Goal: Task Accomplishment & Management: Manage account settings

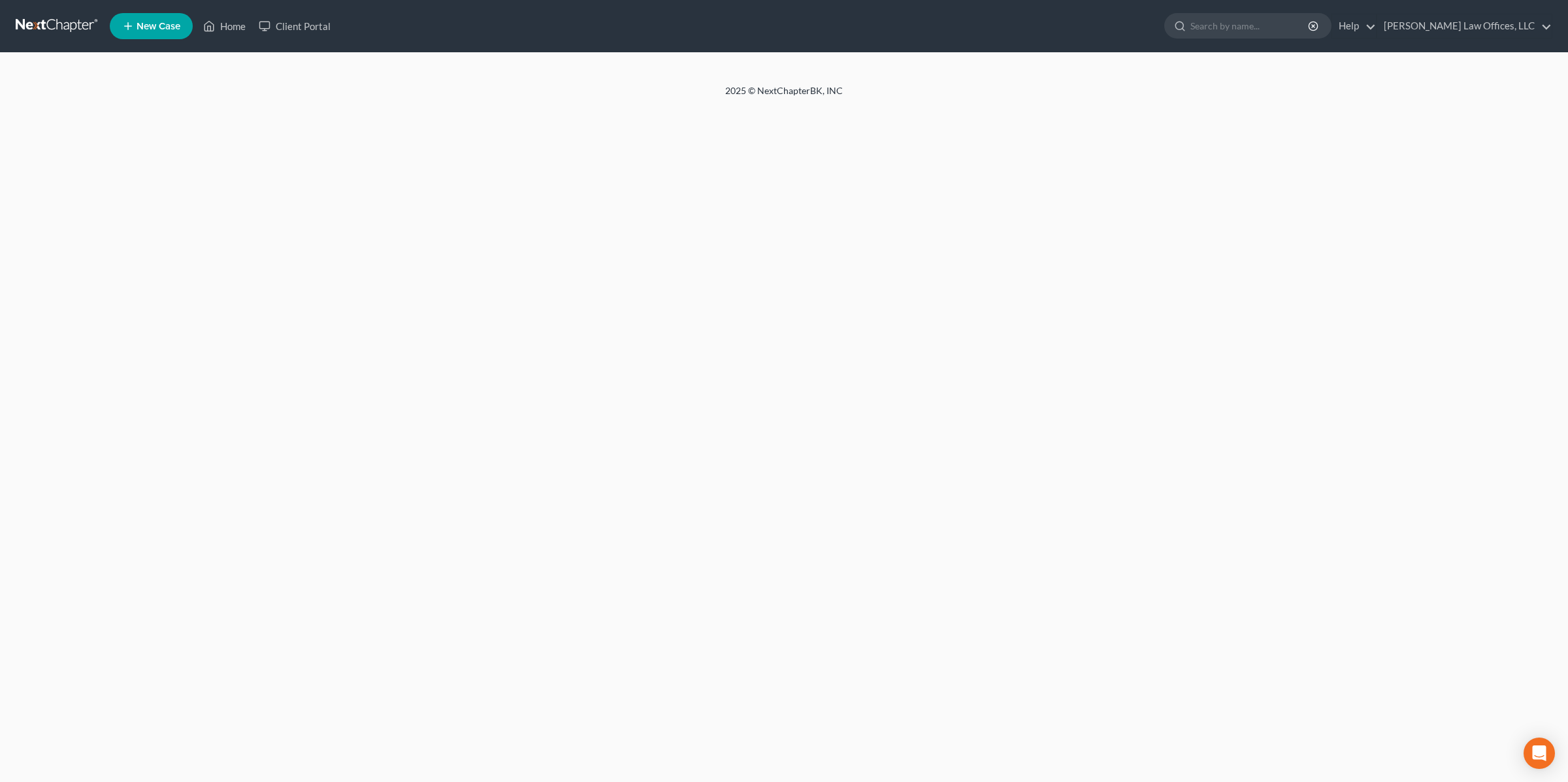
select select "4"
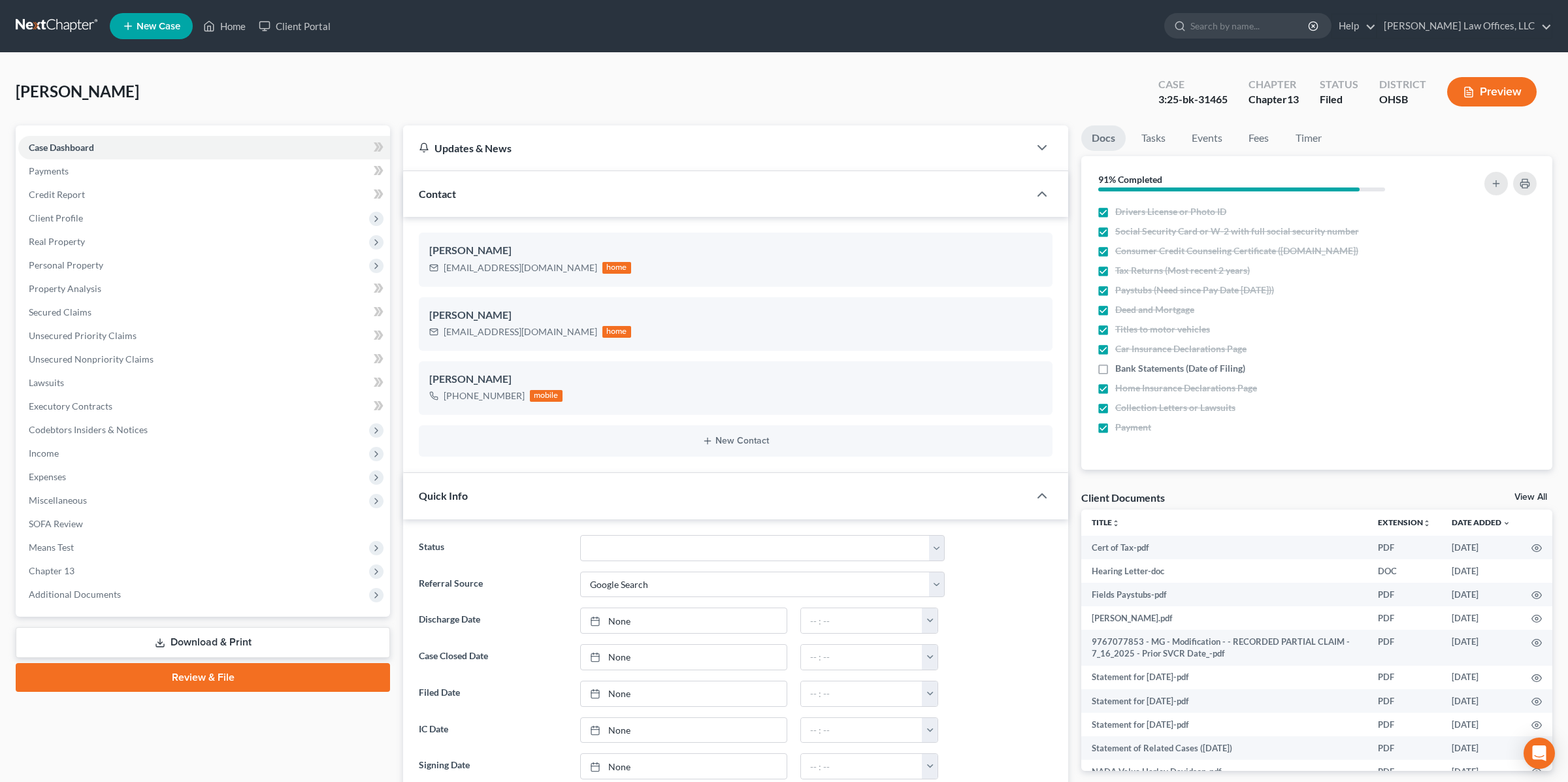
click at [471, 493] on div "Quick Info" at bounding box center [715, 495] width 626 height 45
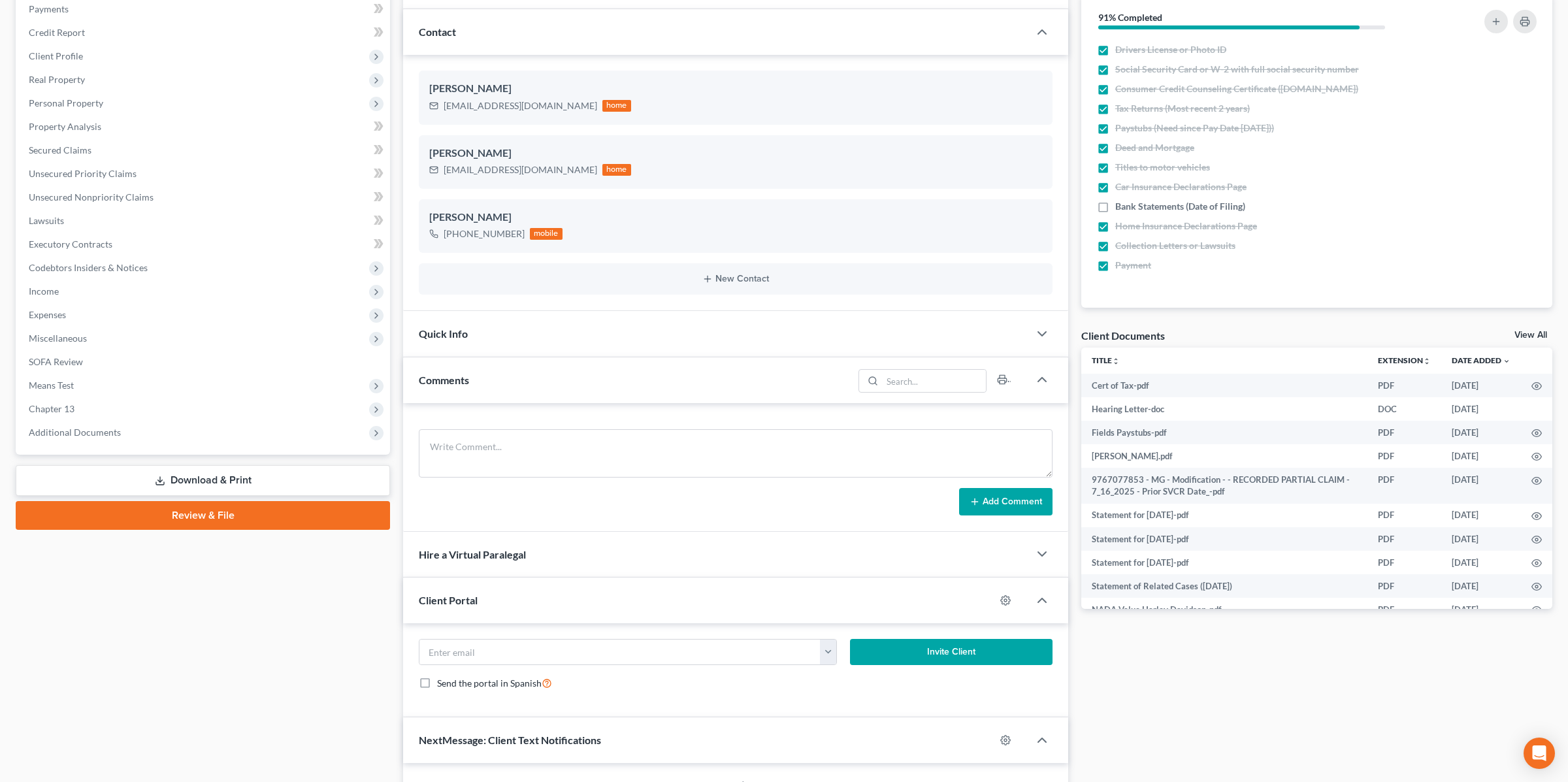
scroll to position [188, 0]
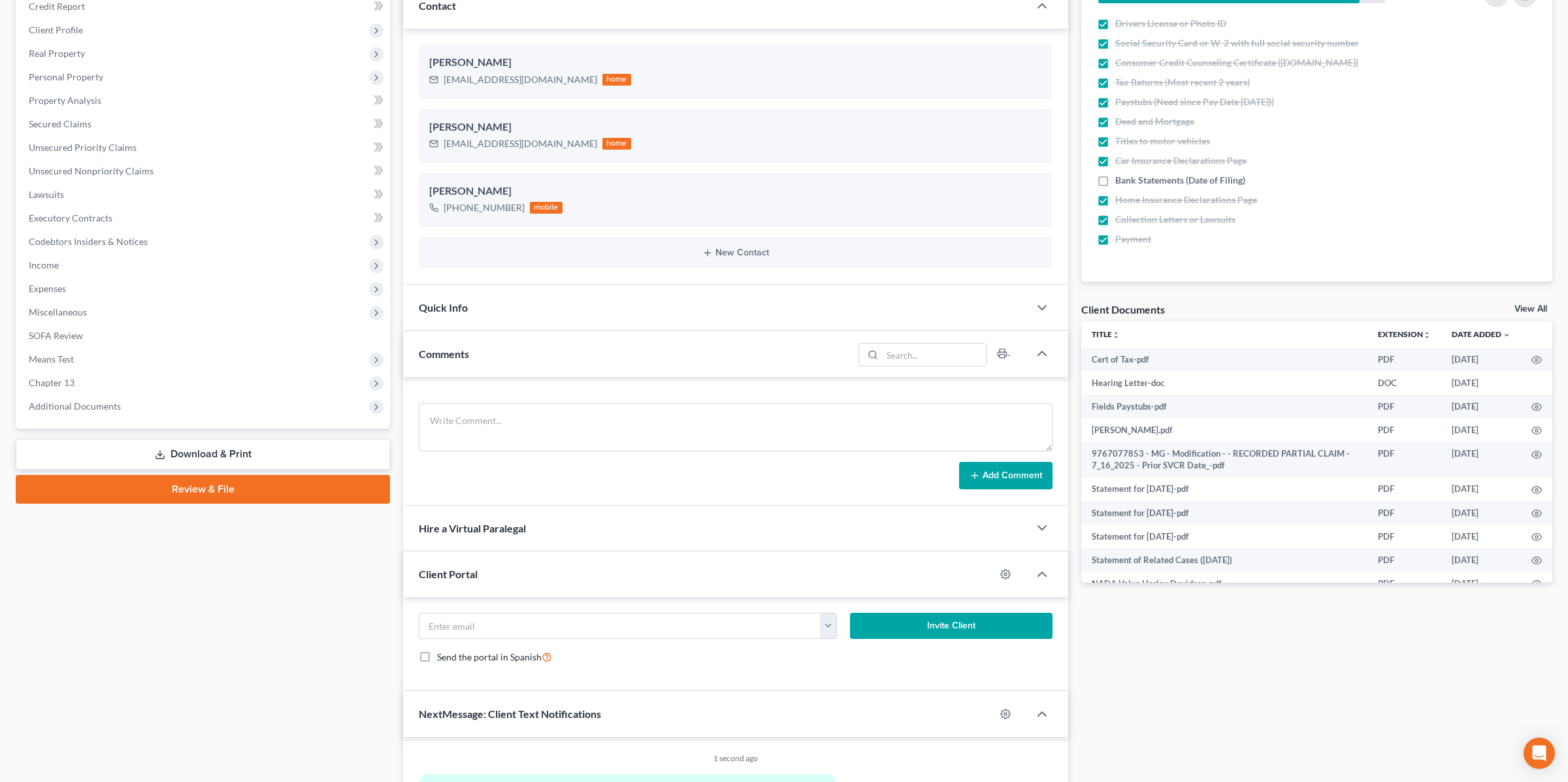
click at [454, 356] on span "Comments" at bounding box center [444, 353] width 51 height 12
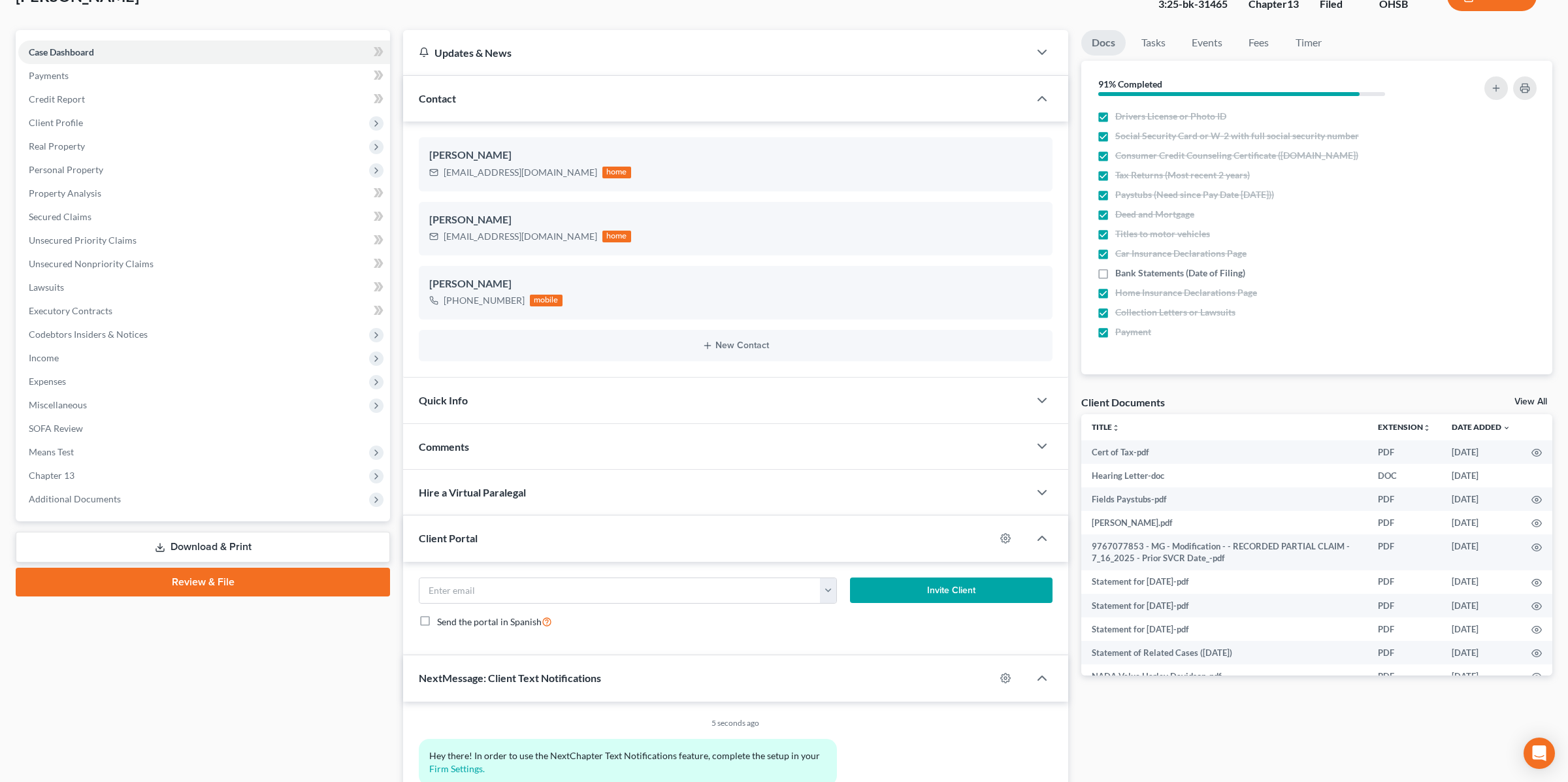
scroll to position [73, 0]
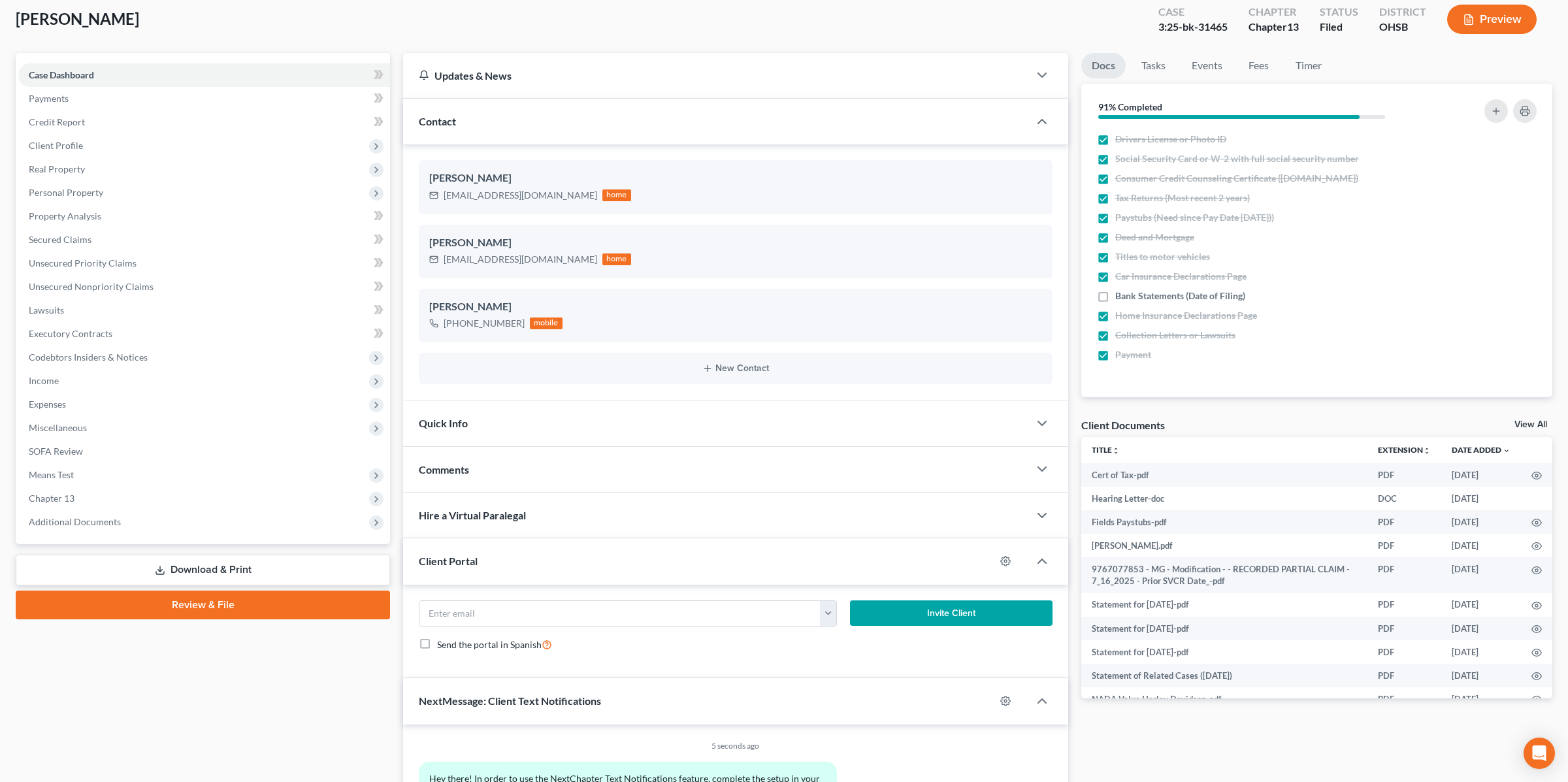
click at [462, 121] on div "Contact" at bounding box center [715, 121] width 626 height 45
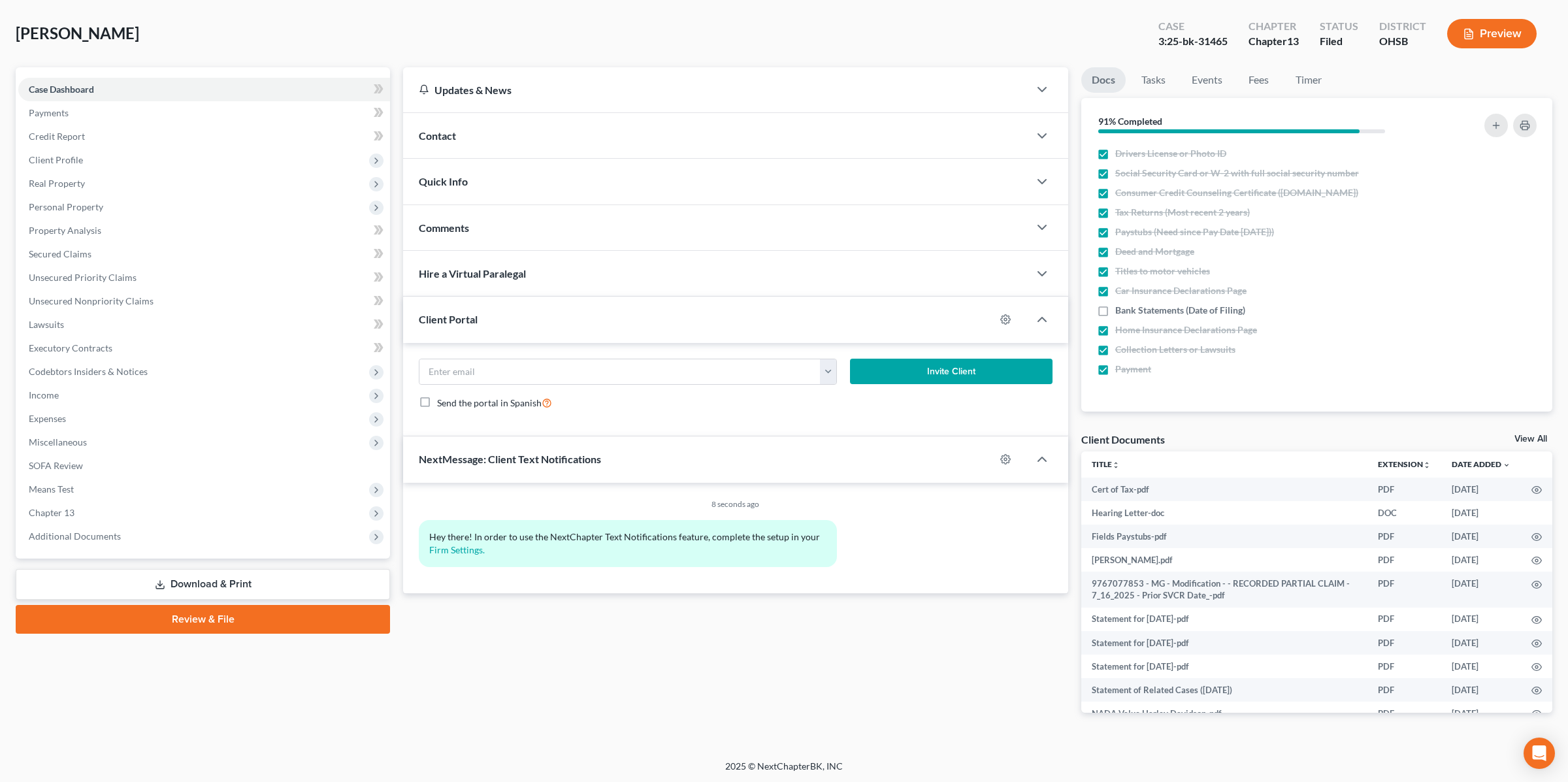
scroll to position [0, 0]
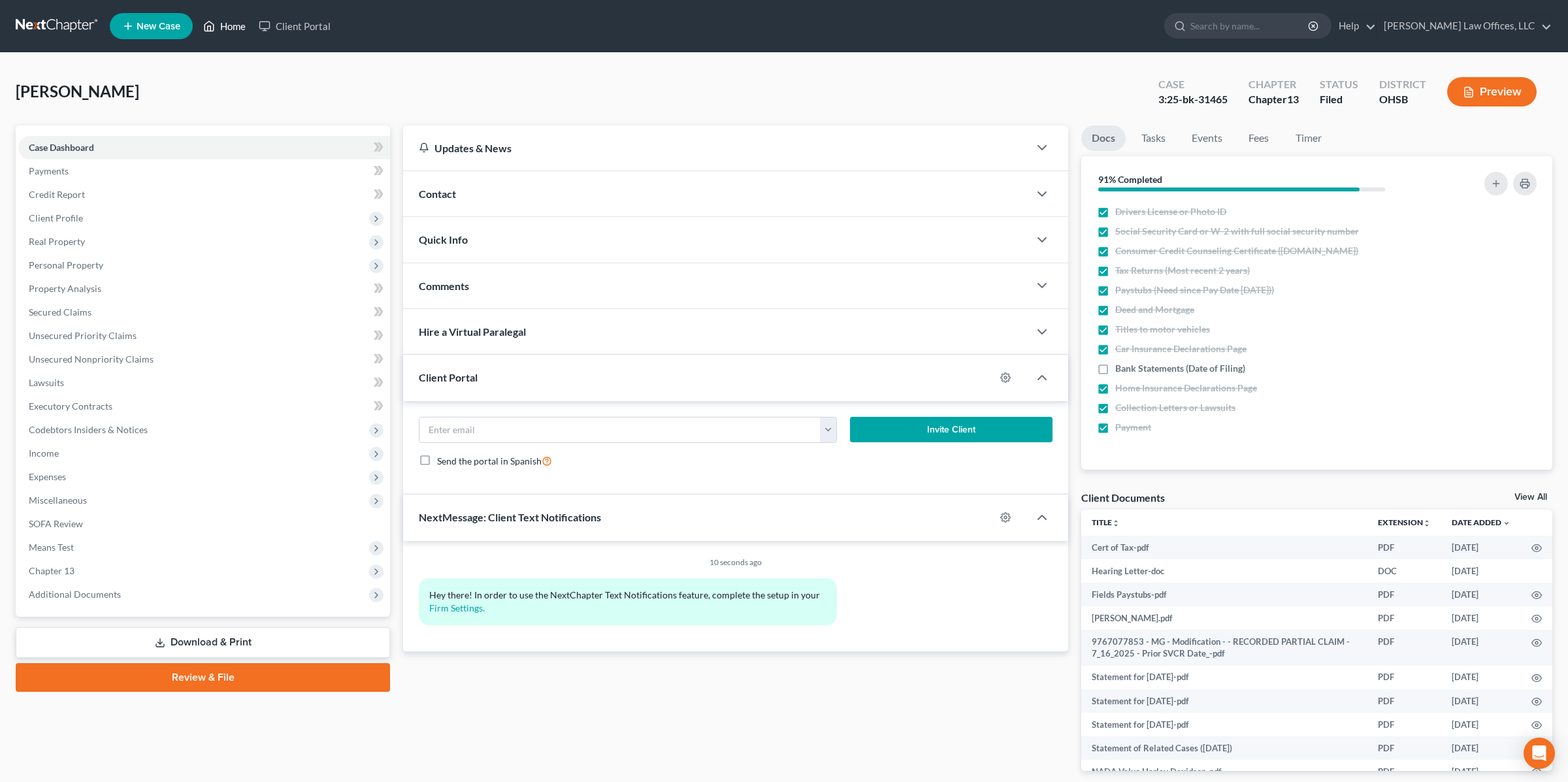
click at [230, 21] on link "Home" at bounding box center [224, 26] width 55 height 24
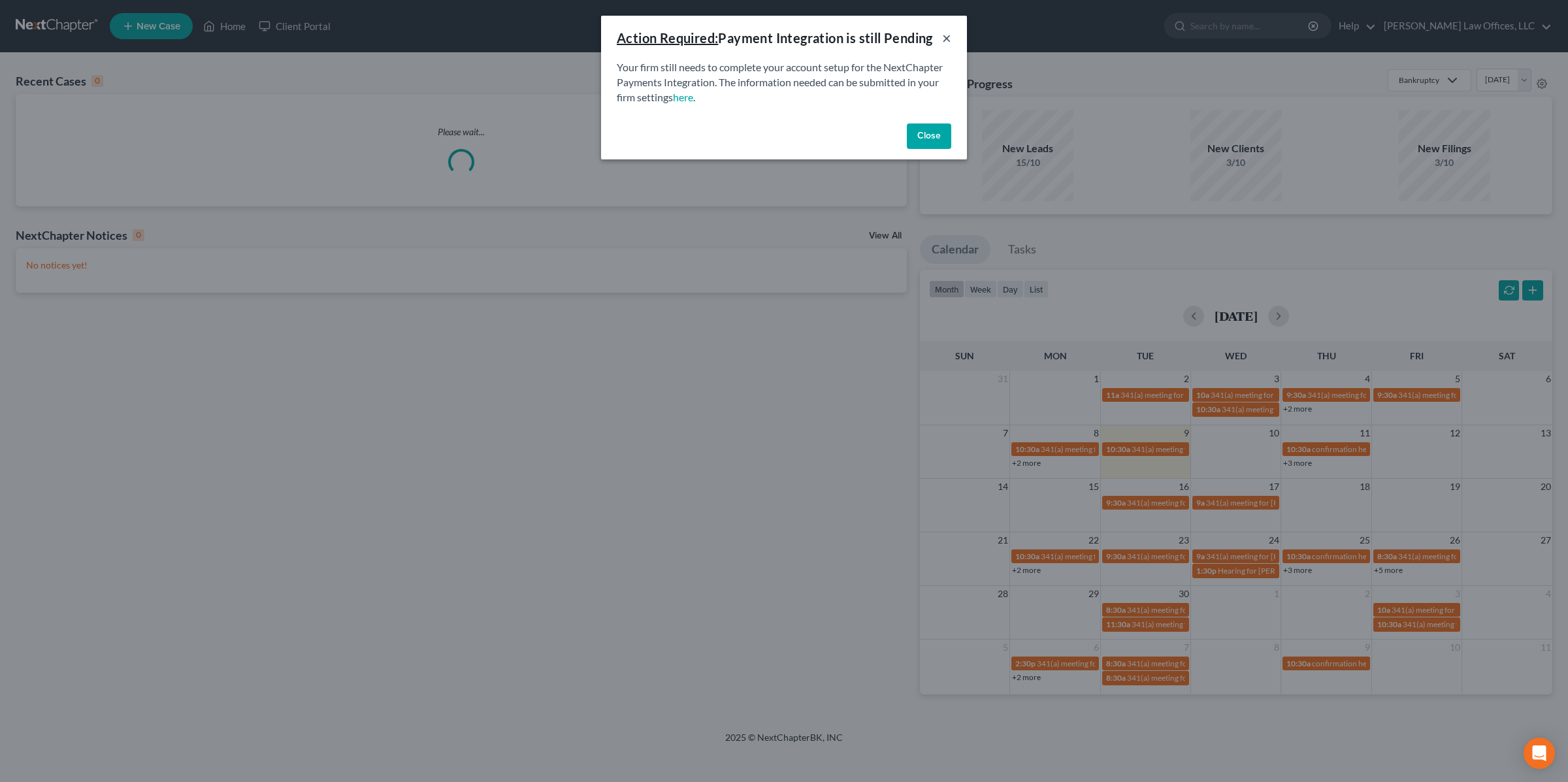
click at [950, 35] on button "×" at bounding box center [946, 38] width 9 height 15
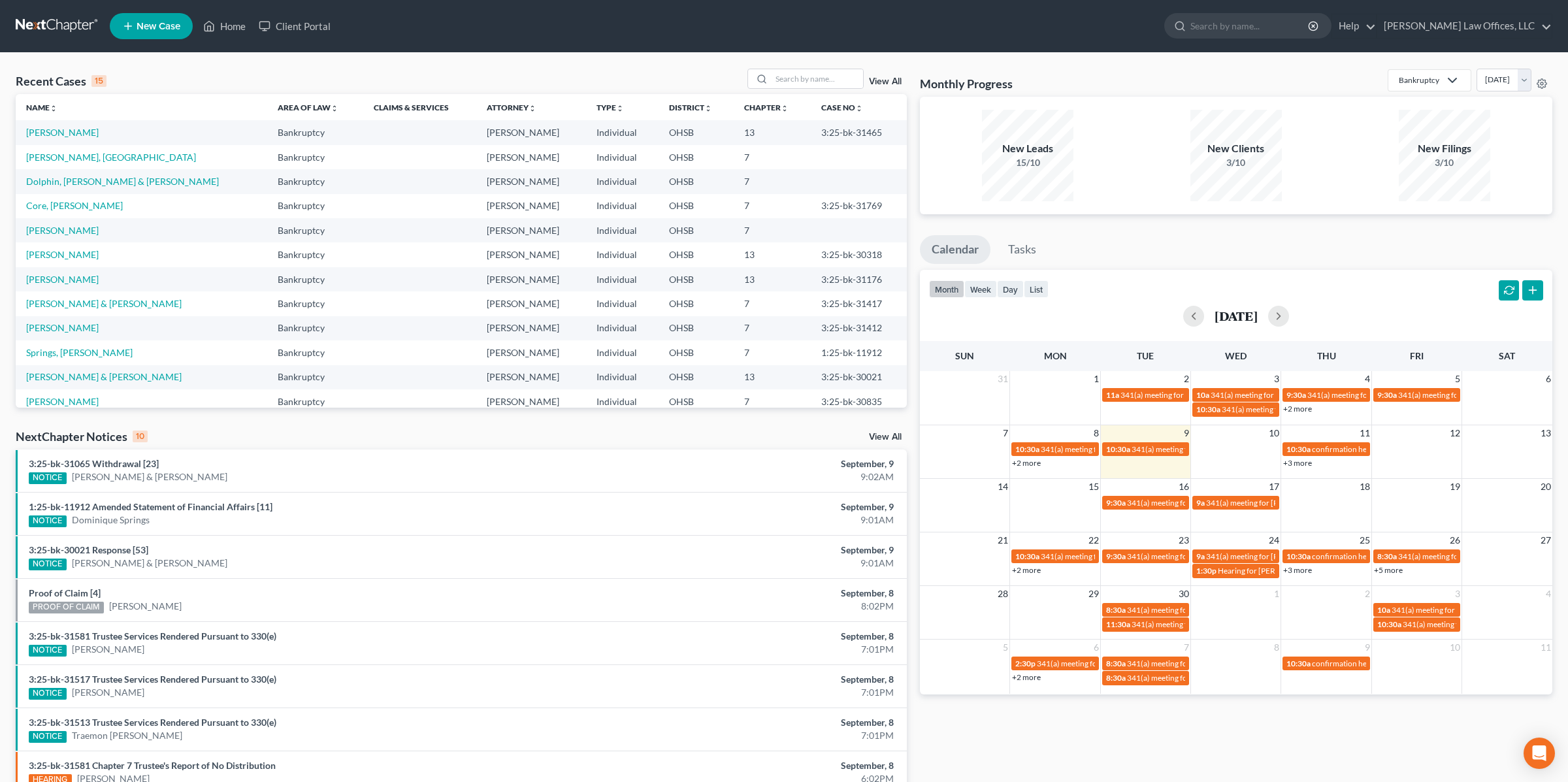
drag, startPoint x: 582, startPoint y: 64, endPoint x: 476, endPoint y: 42, distance: 108.3
click at [582, 64] on div "Recent Cases 15 View All Name unfold_more expand_more expand_less Area of Law u…" at bounding box center [784, 484] width 1568 height 864
click at [520, 43] on nav "Home New Case Client Portal [PERSON_NAME] Law Offices, LLC [EMAIL_ADDRESS][DOMA…" at bounding box center [784, 26] width 1568 height 52
drag, startPoint x: 1462, startPoint y: 22, endPoint x: 1480, endPoint y: 32, distance: 20.6
click at [1463, 22] on link "[PERSON_NAME] Law Offices, LLC" at bounding box center [1465, 26] width 175 height 24
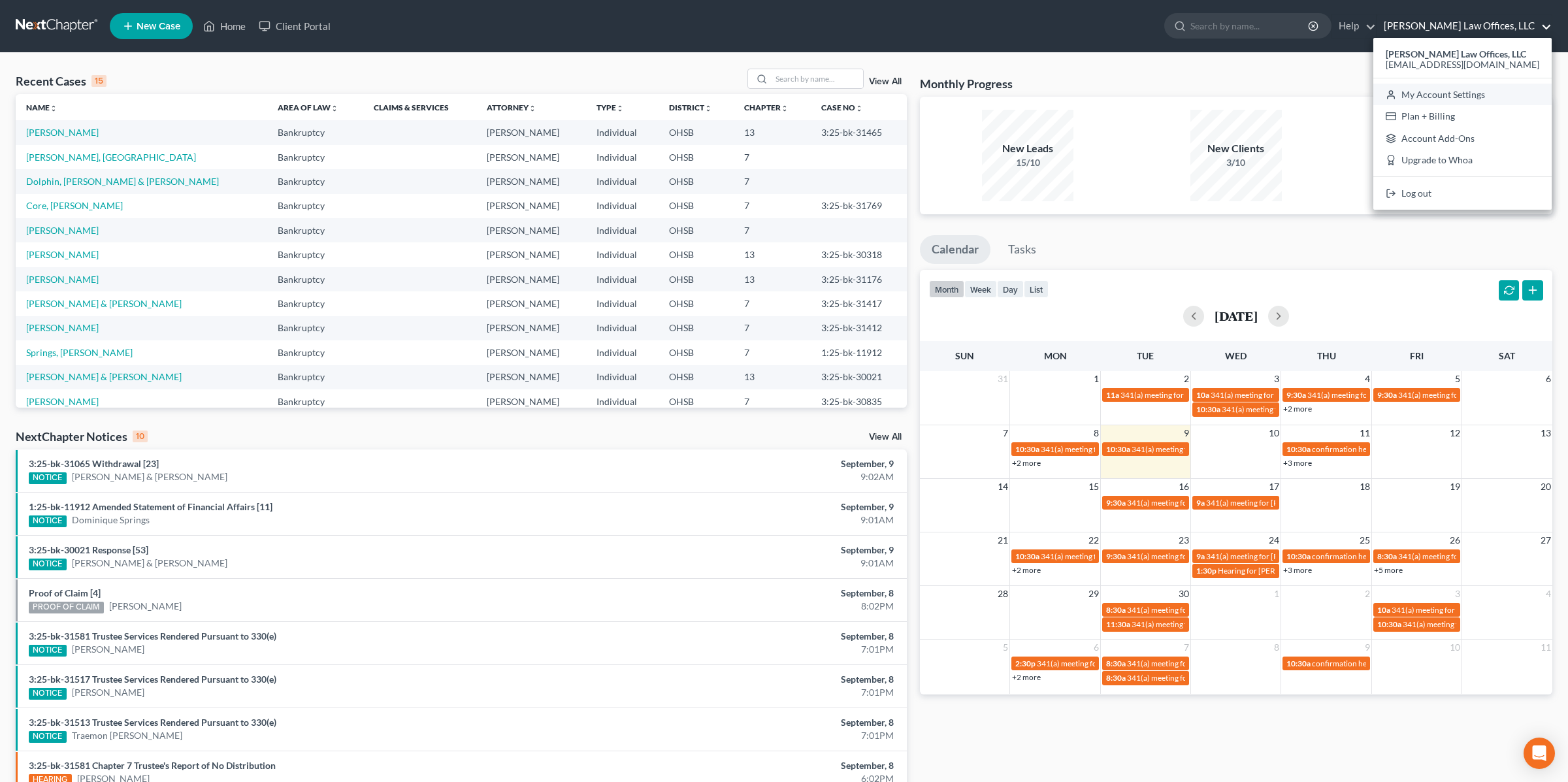
click at [1480, 92] on link "My Account Settings" at bounding box center [1463, 95] width 179 height 22
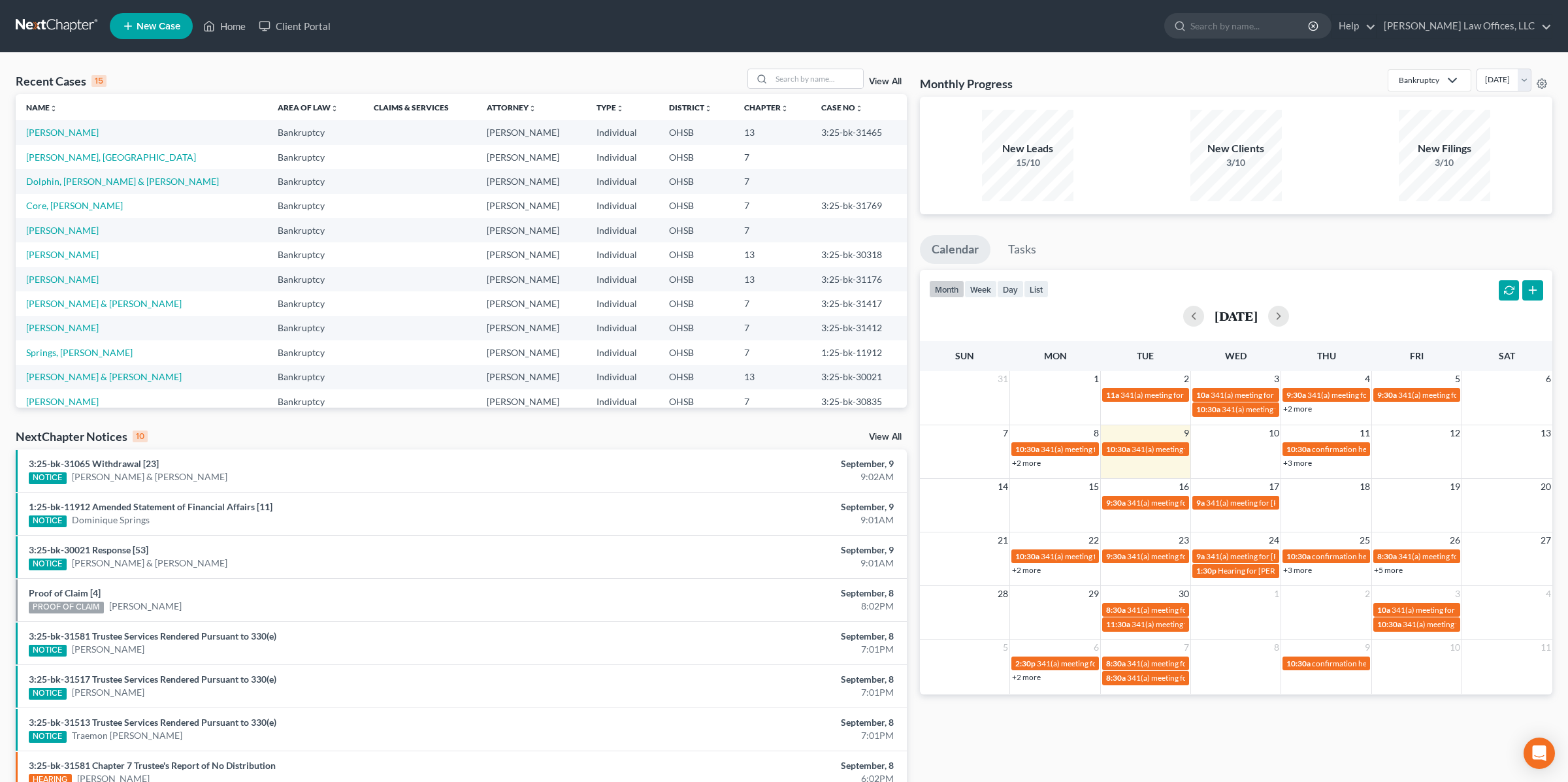
select select "24"
select select "36"
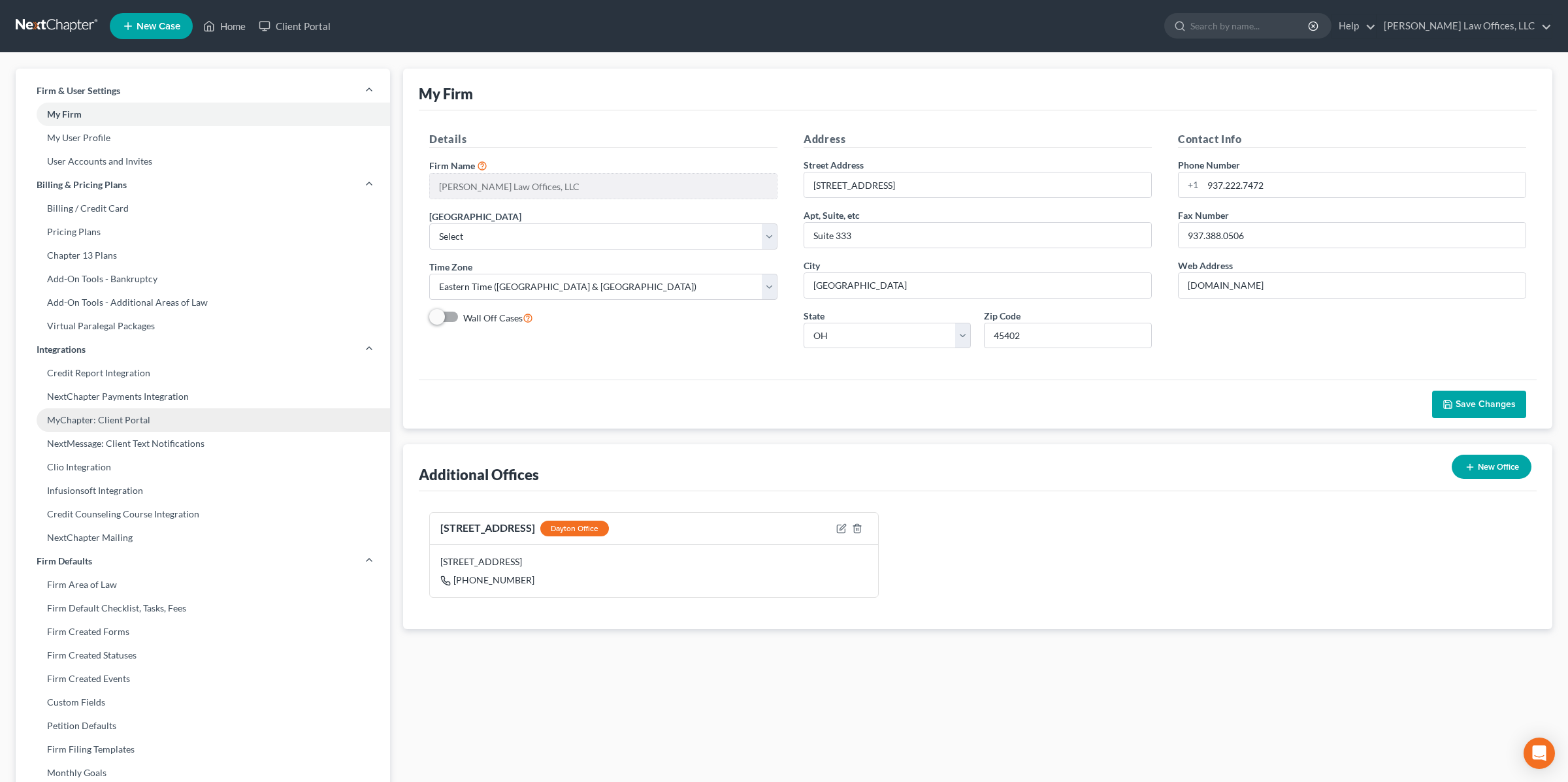
click at [129, 418] on link "MyChapter: Client Portal" at bounding box center [202, 420] width 374 height 24
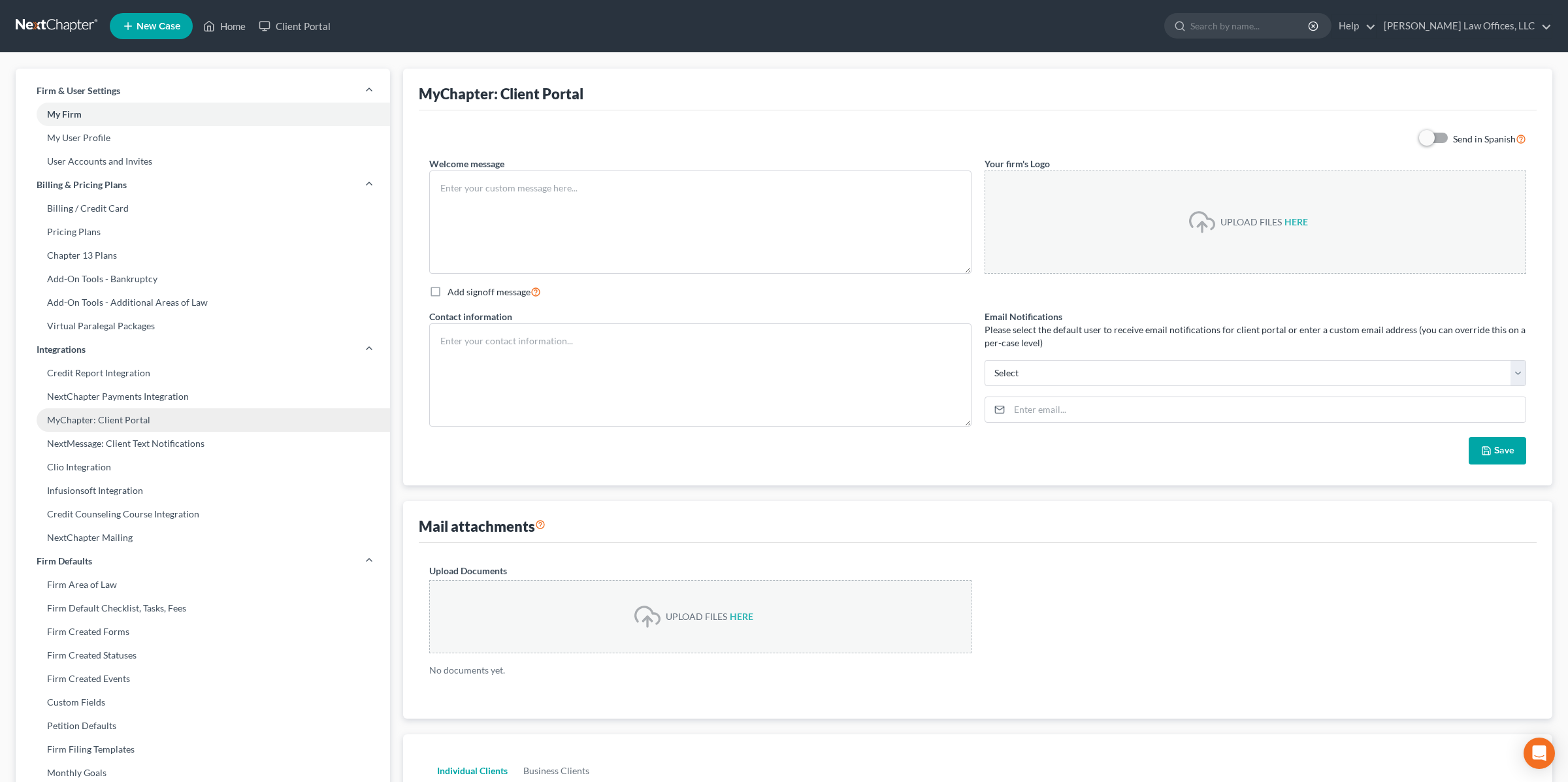
type textarea "Hello! Welcome to MyChapter. This is a secure portal where you can upload your …"
type textarea "[PERSON_NAME] Law Offices, LLC [PERSON_NAME][EMAIL_ADDRESS][DOMAIN_NAME] Dayton…"
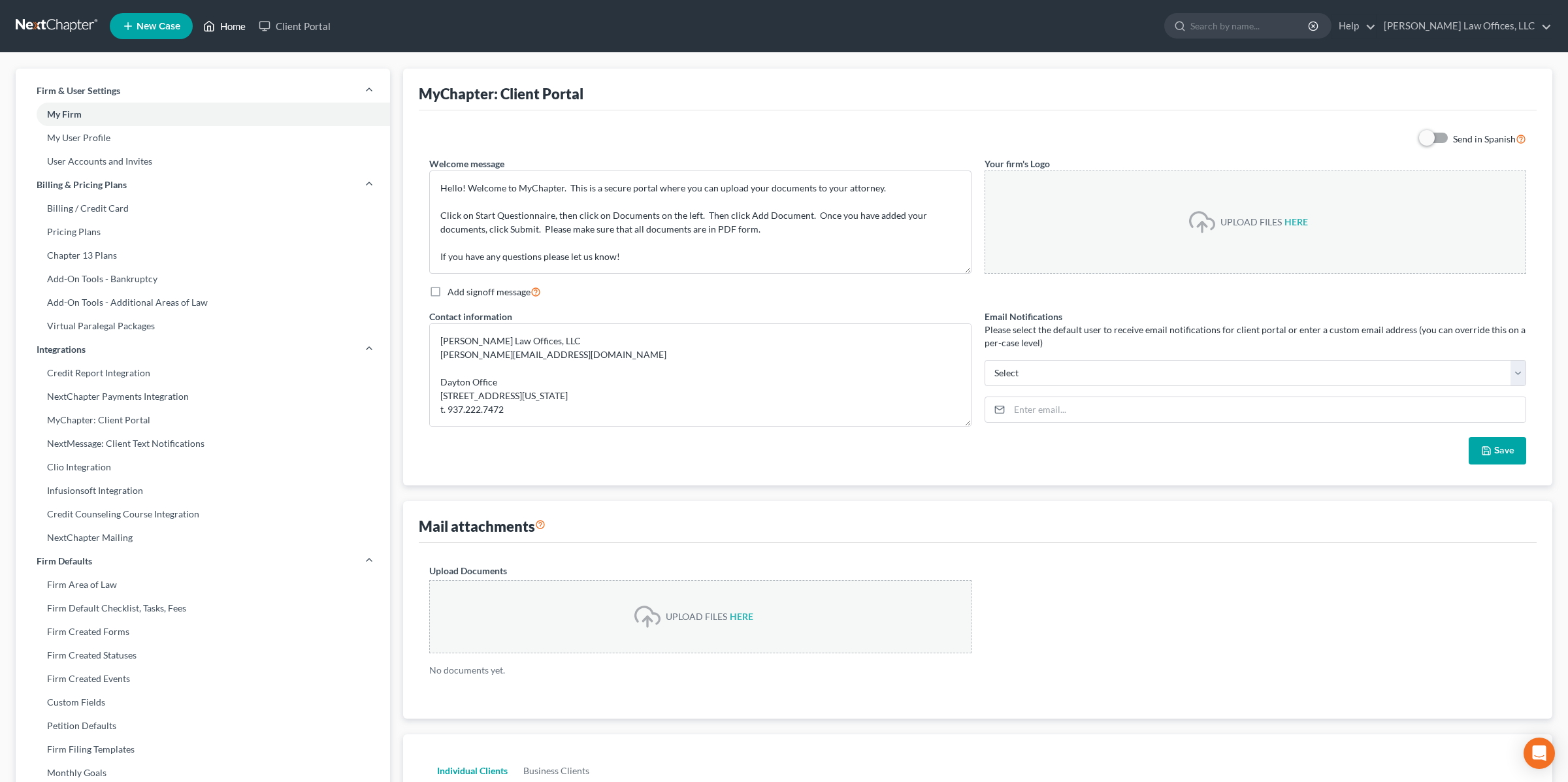
click at [233, 26] on link "Home" at bounding box center [224, 26] width 55 height 24
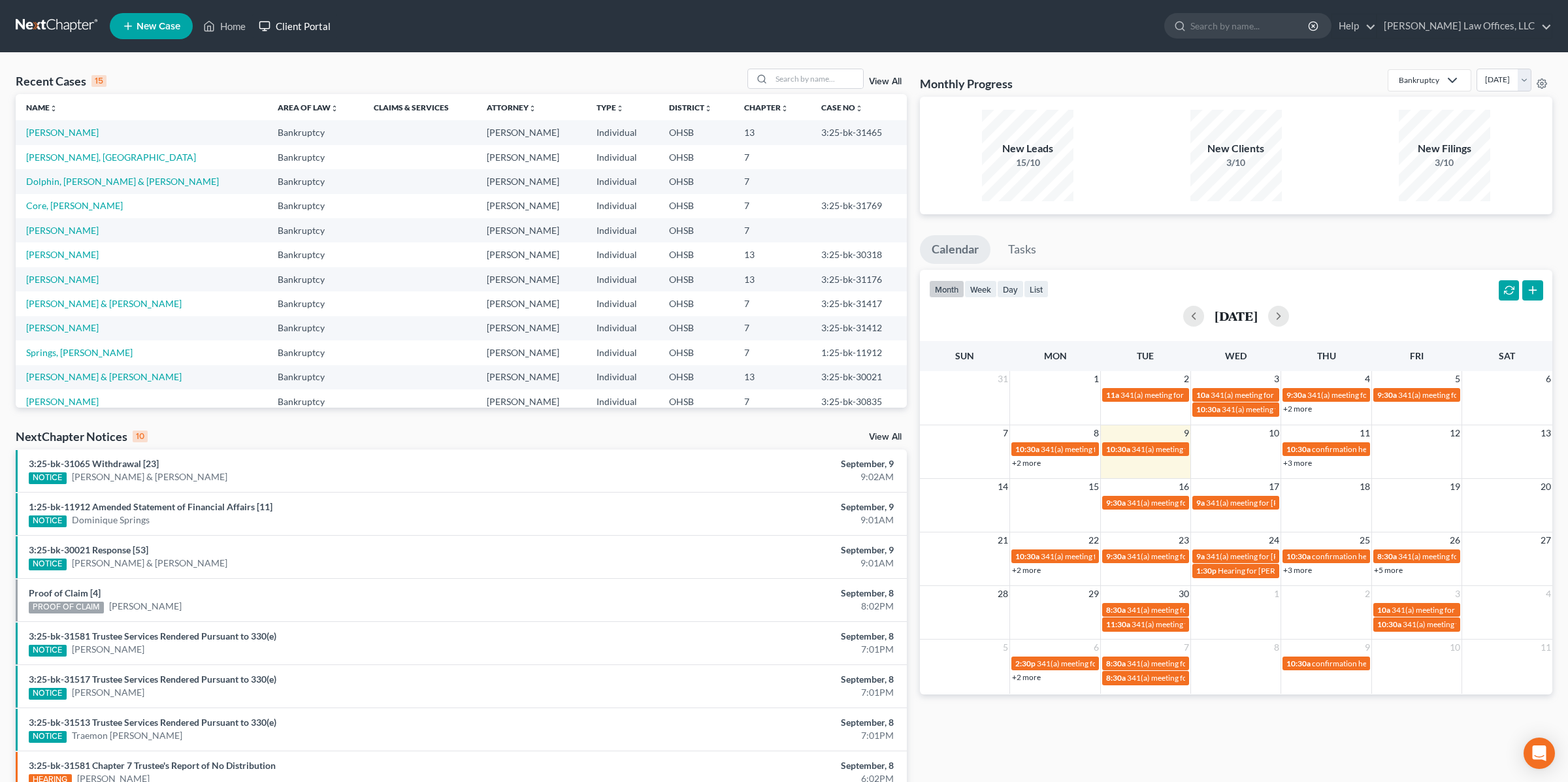
click at [288, 20] on link "Client Portal" at bounding box center [295, 26] width 85 height 24
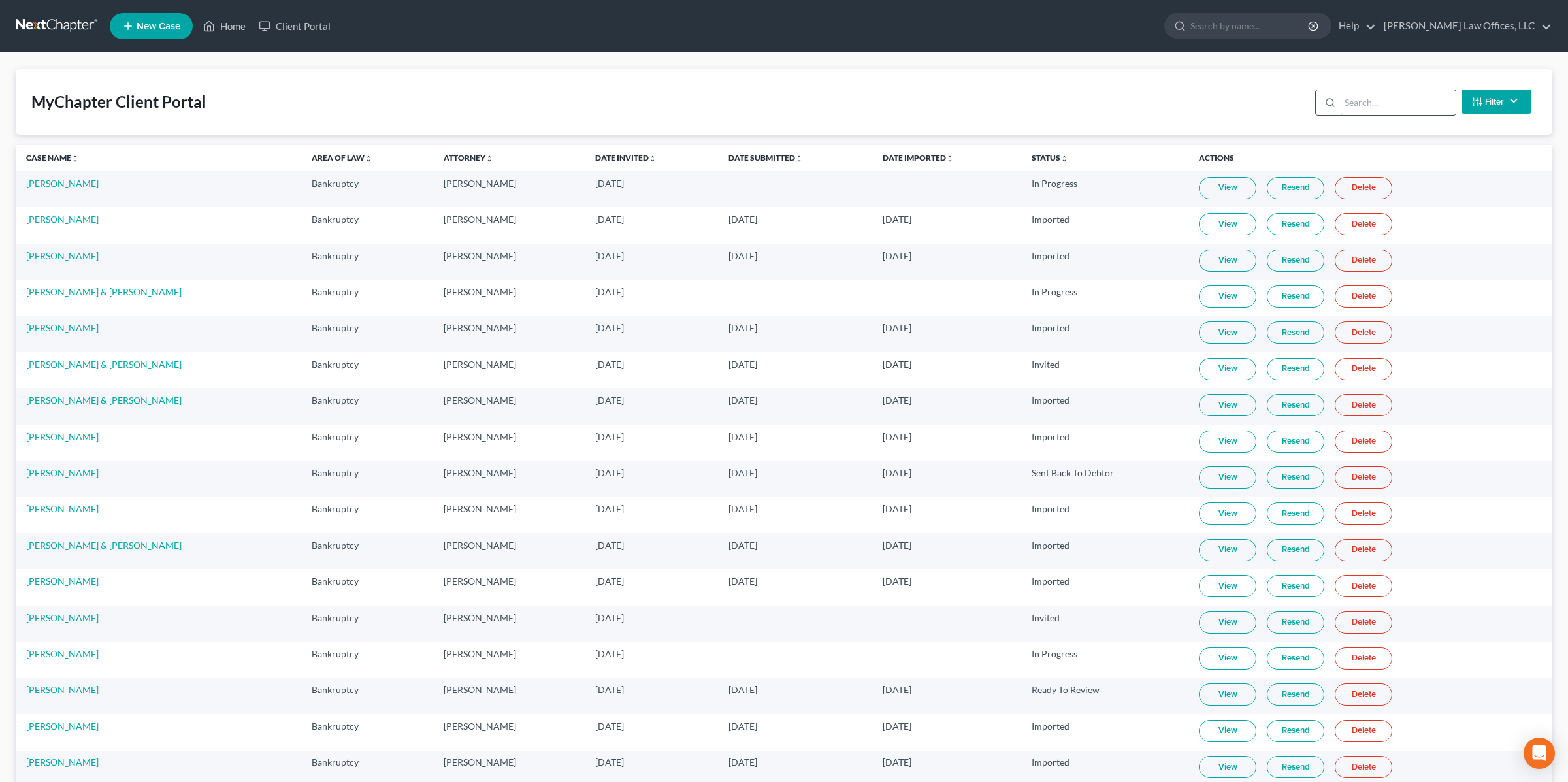
click at [1374, 107] on input "search" at bounding box center [1398, 103] width 116 height 24
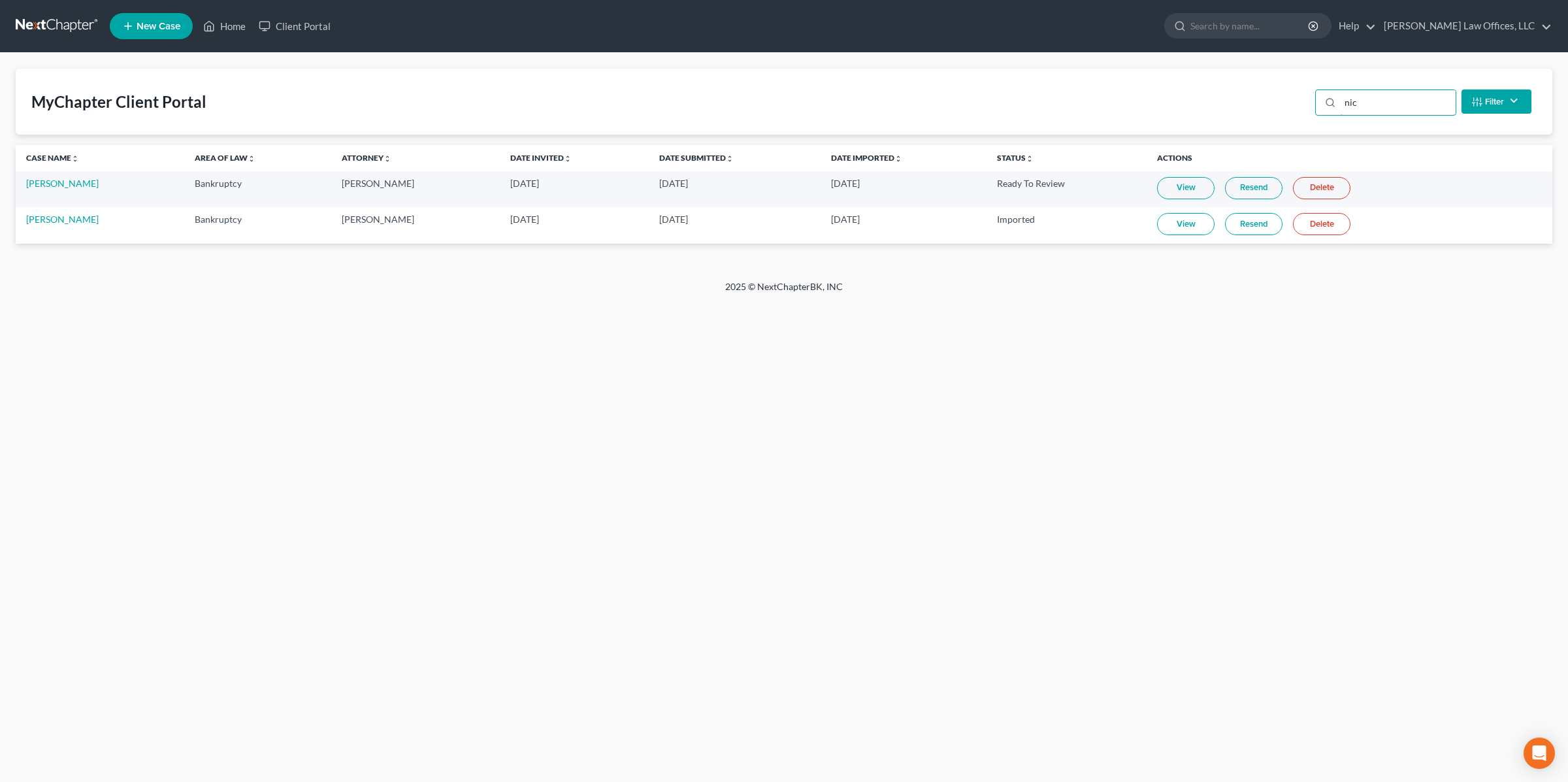
type input "nic"
click at [1196, 220] on link "View" at bounding box center [1186, 223] width 57 height 22
click at [1274, 222] on link "Resend" at bounding box center [1254, 223] width 57 height 22
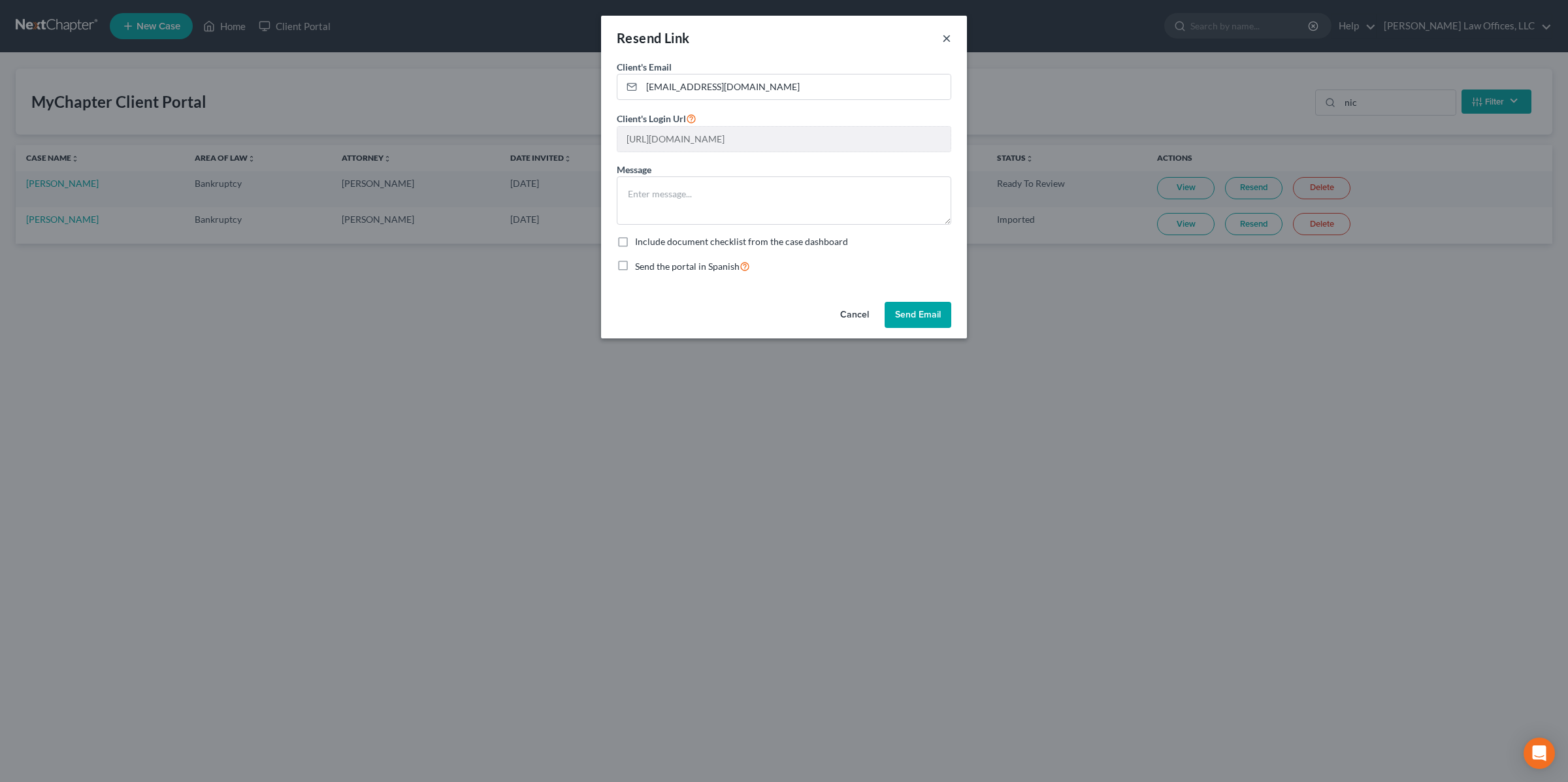
click at [947, 36] on button "×" at bounding box center [946, 38] width 9 height 15
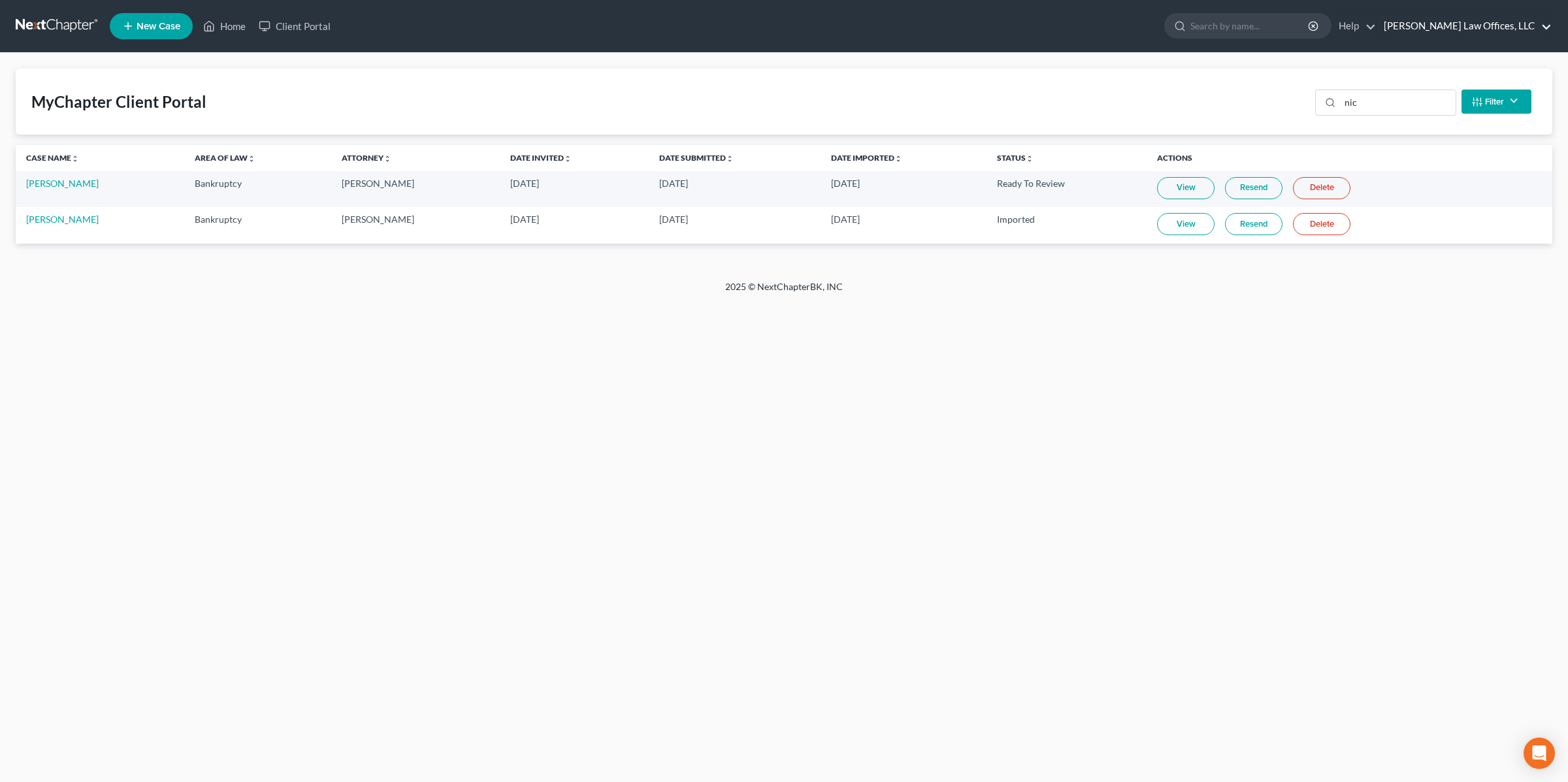
click at [1495, 28] on link "[PERSON_NAME] Law Offices, LLC" at bounding box center [1465, 26] width 175 height 24
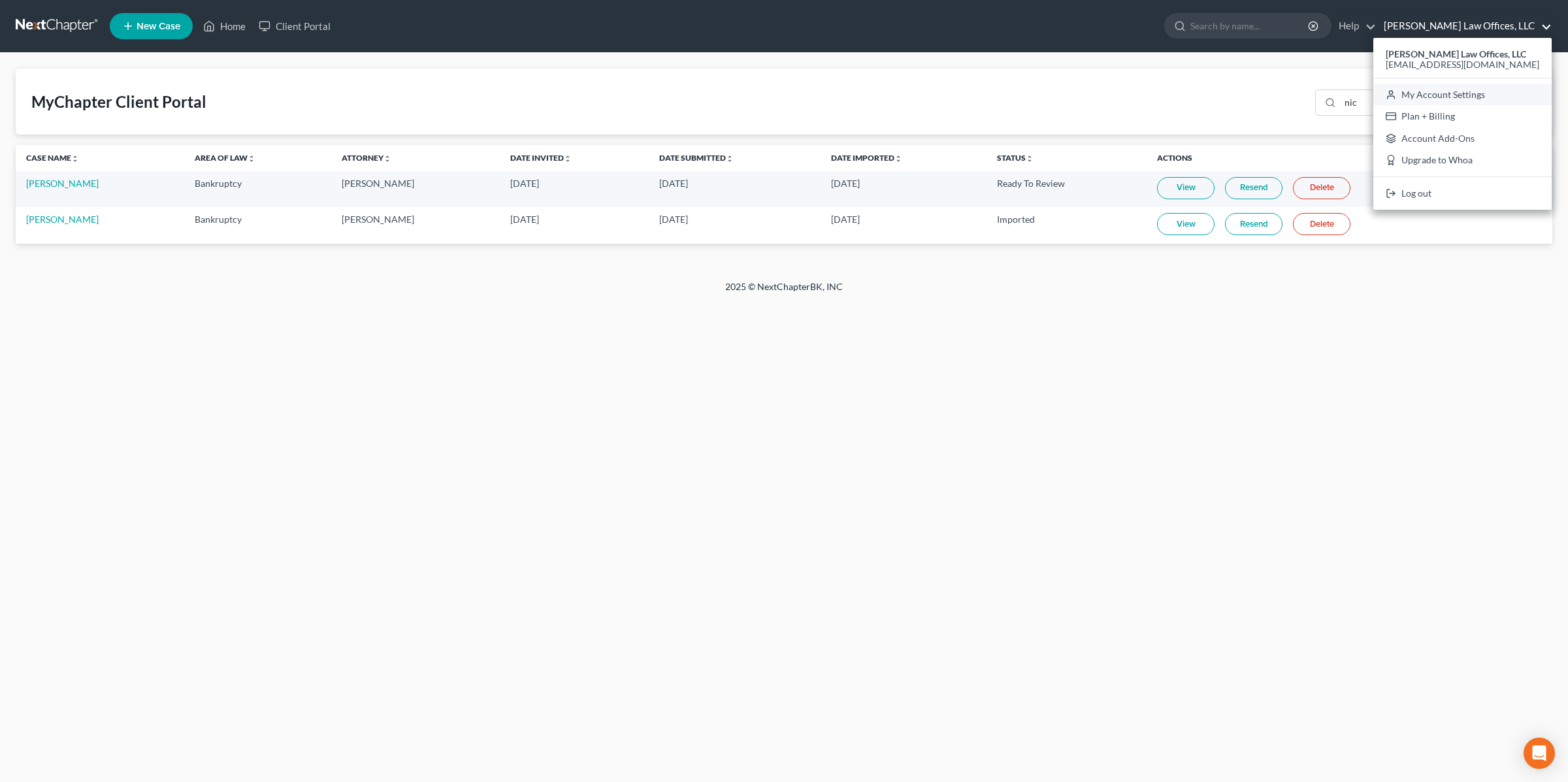
click at [1476, 94] on link "My Account Settings" at bounding box center [1463, 95] width 179 height 22
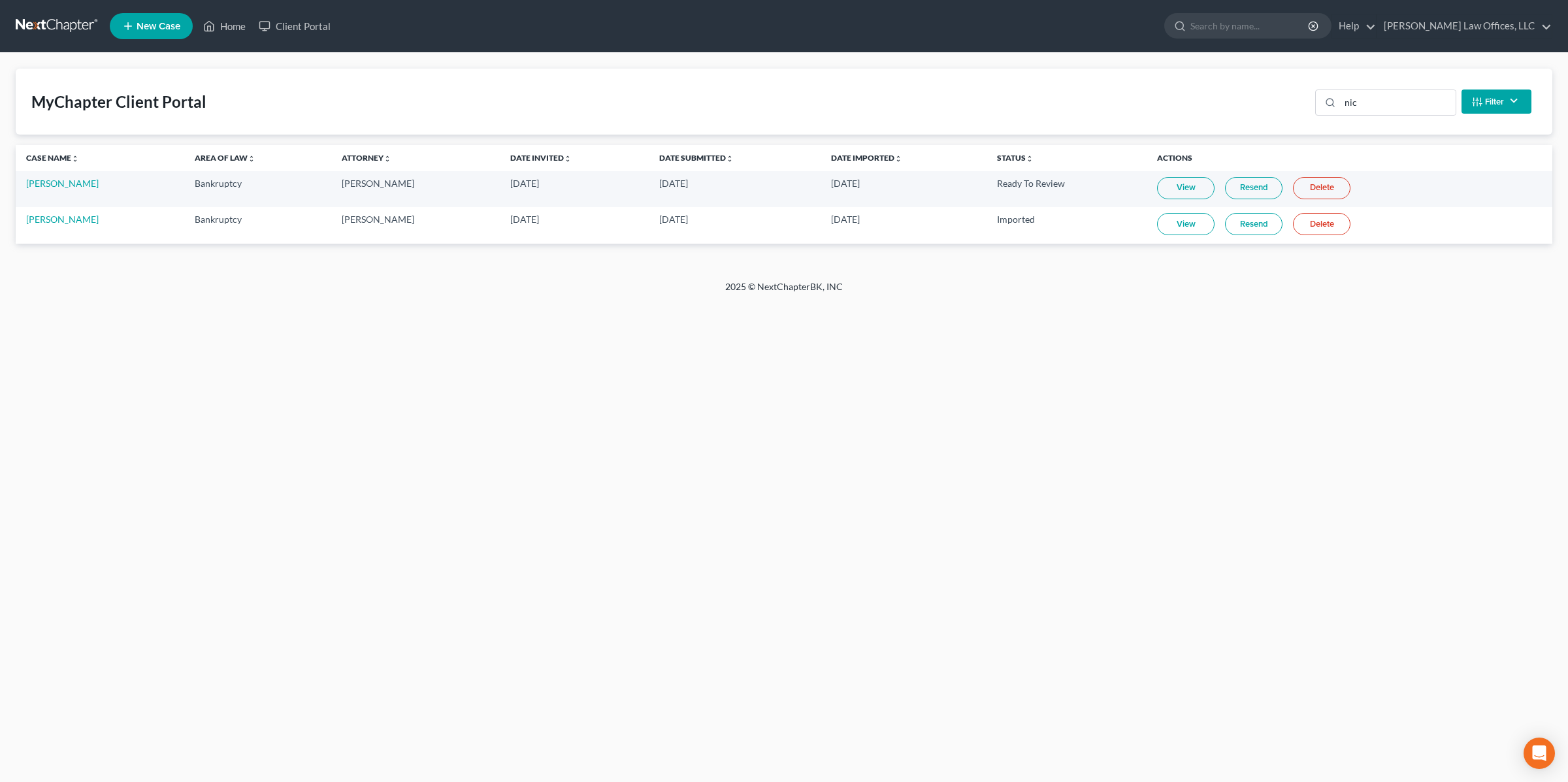
select select "62"
select select "24"
select select "36"
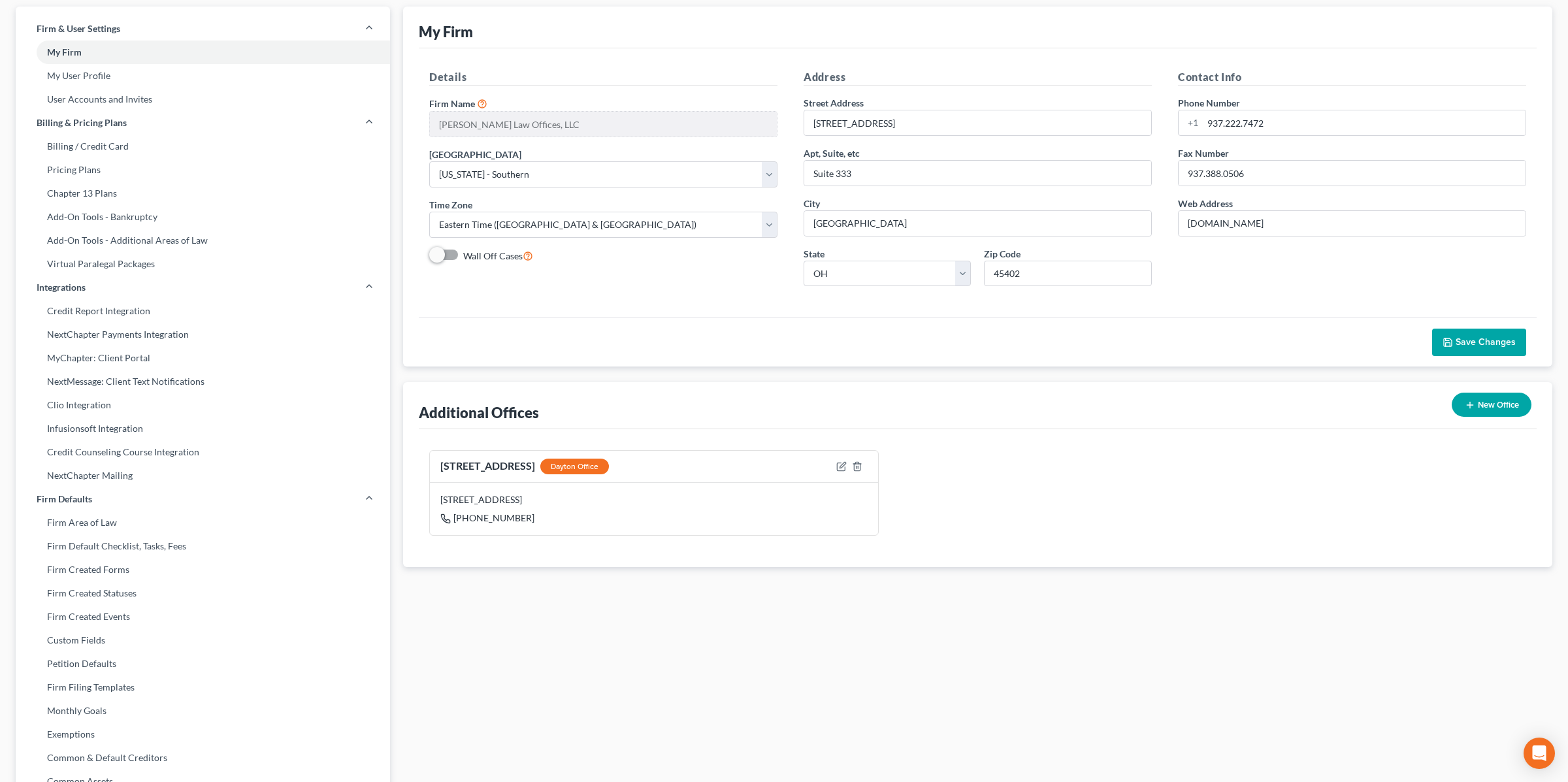
scroll to position [64, 0]
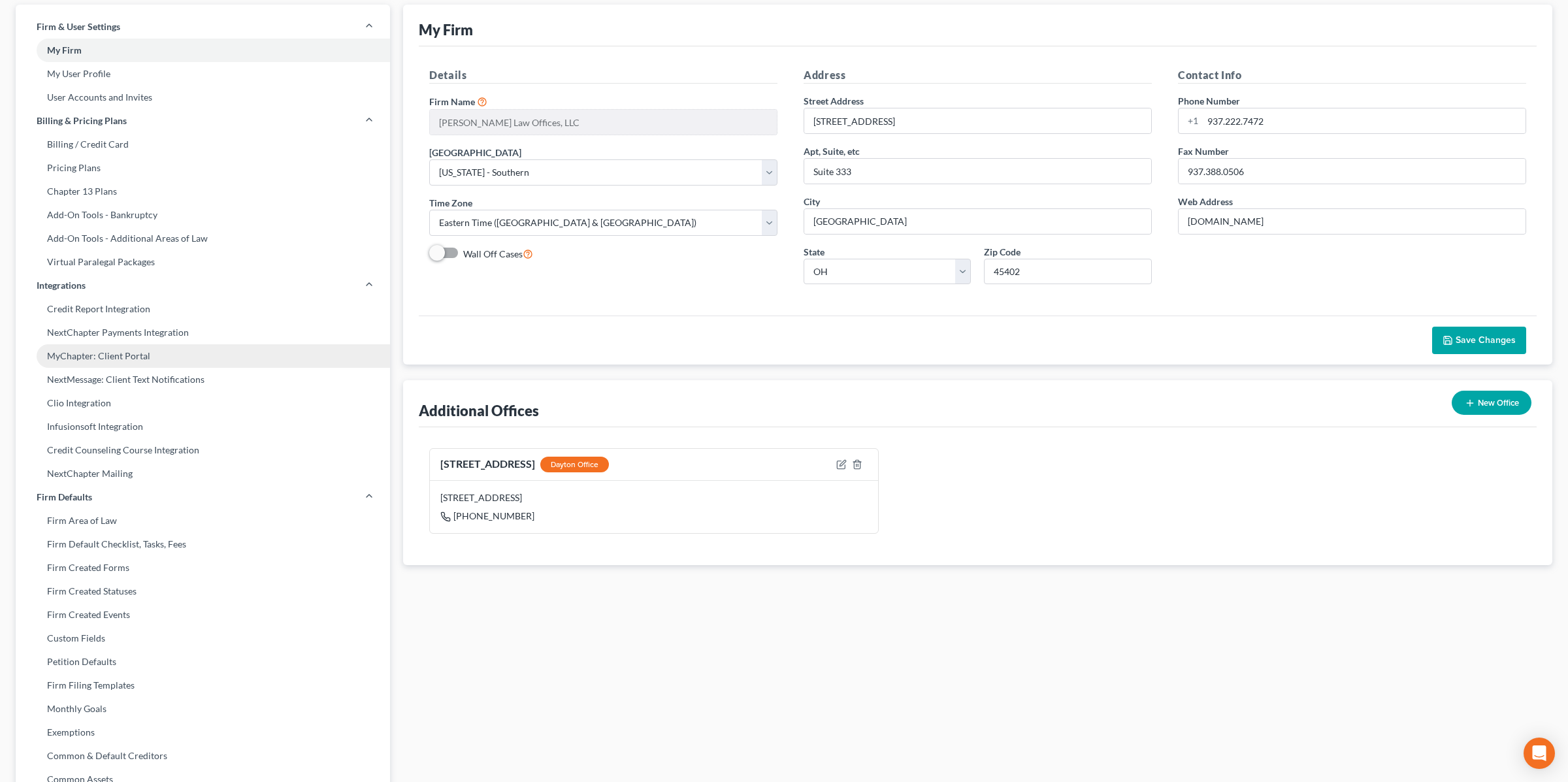
click at [130, 356] on link "MyChapter: Client Portal" at bounding box center [202, 356] width 374 height 24
select select "1"
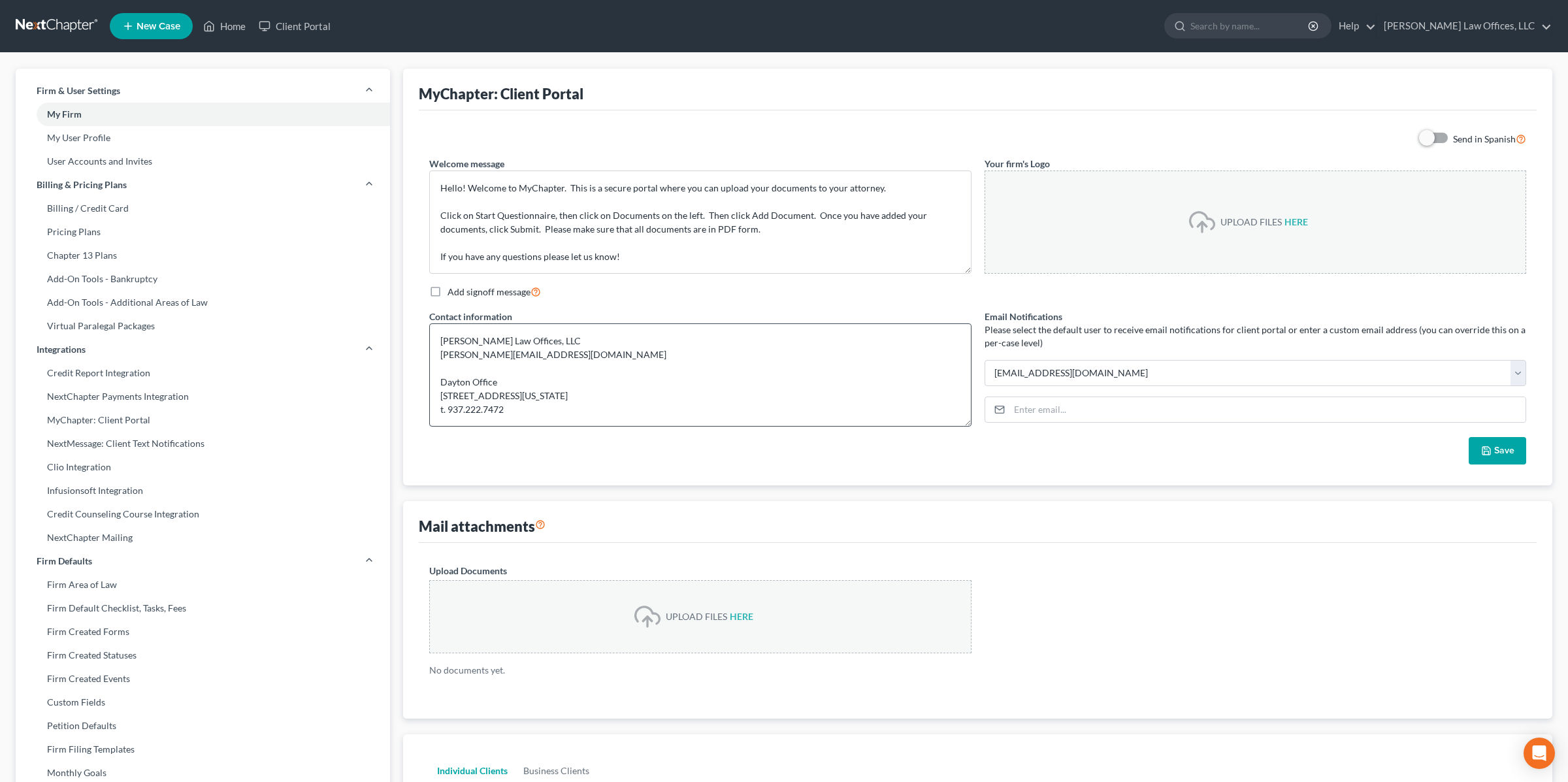
scroll to position [1, 0]
click at [233, 28] on link "Home" at bounding box center [224, 25] width 55 height 24
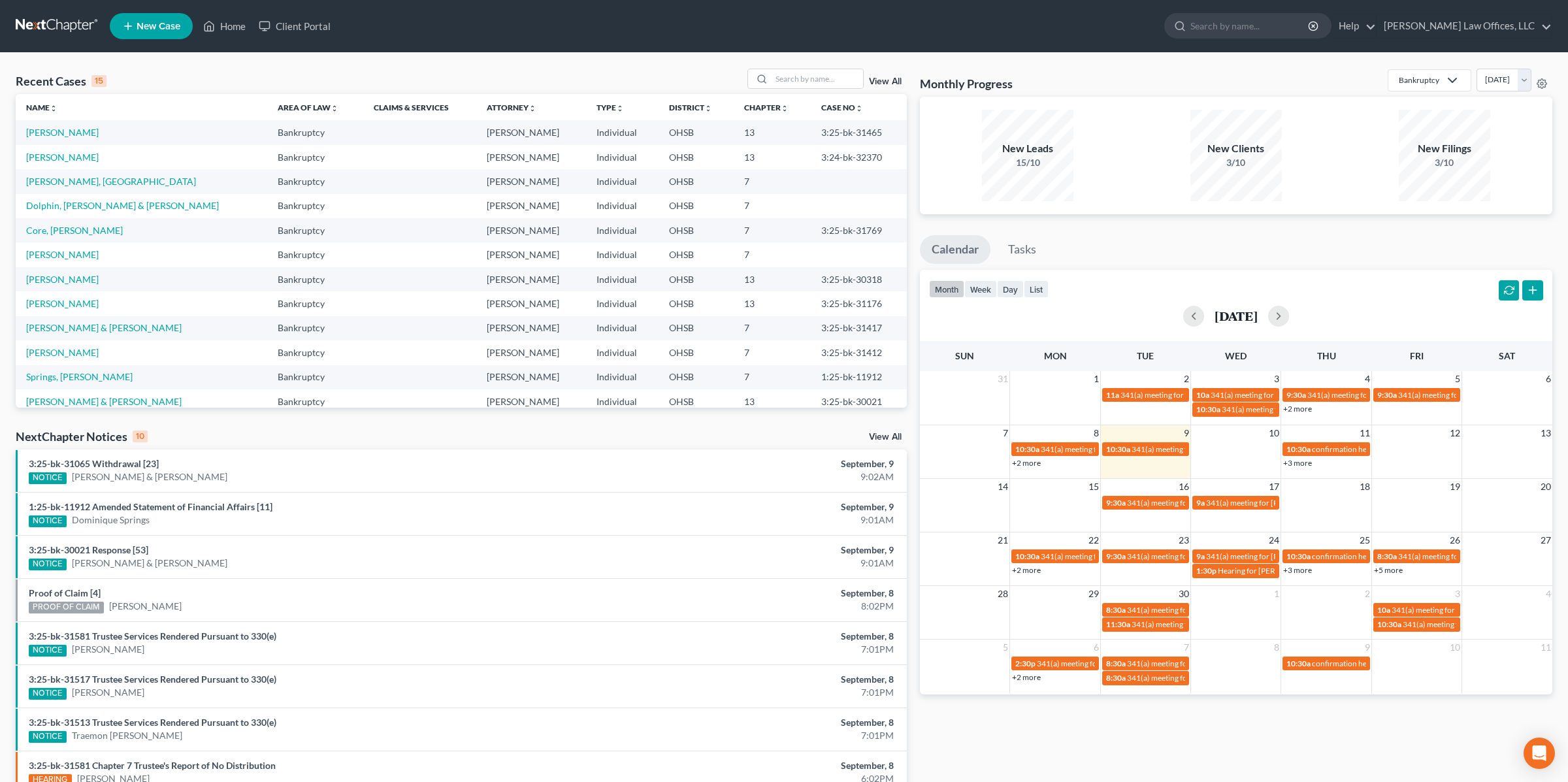
click at [384, 71] on div "Recent Cases 15 View All" at bounding box center [461, 81] width 892 height 25
click at [548, 420] on div "Recent Cases 15 View All Name unfold_more expand_more expand_less Area of Law u…" at bounding box center [461, 484] width 905 height 832
click at [70, 135] on link "[PERSON_NAME]" at bounding box center [62, 132] width 73 height 11
